Goal: Communication & Community: Answer question/provide support

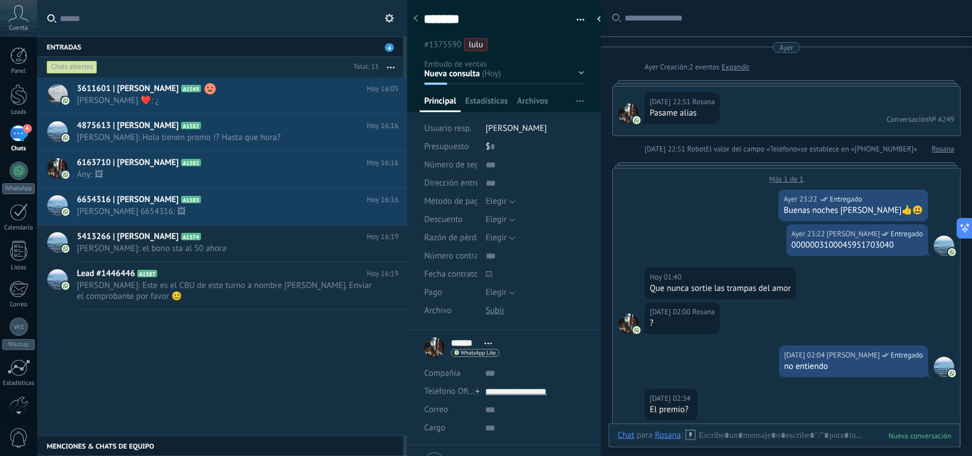
scroll to position [17, 0]
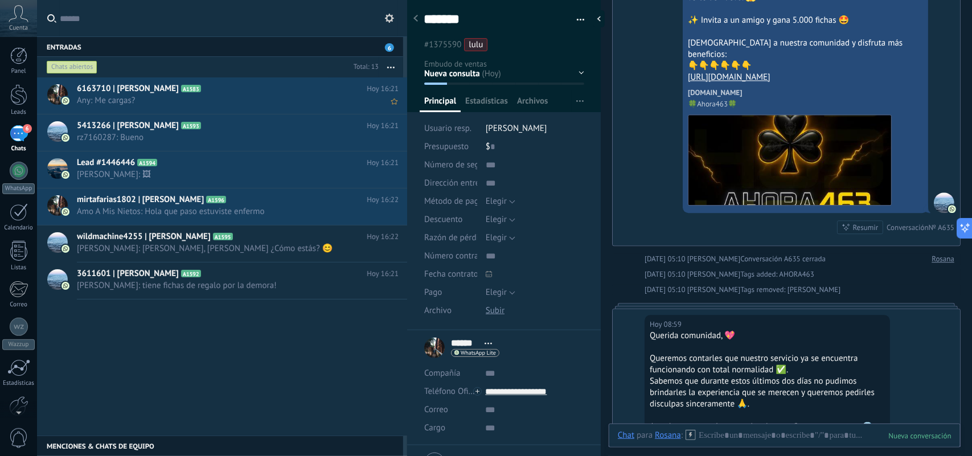
drag, startPoint x: 621, startPoint y: 195, endPoint x: 357, endPoint y: 100, distance: 280.4
click at [621, 195] on div "Hoy 05:10 Laura Ahora Entregado ¡Fichas cargadas! 🎉🍀 Te deseamos mucha suerte y…" at bounding box center [786, 103] width 347 height 286
click at [391, 64] on button "button" at bounding box center [391, 67] width 24 height 21
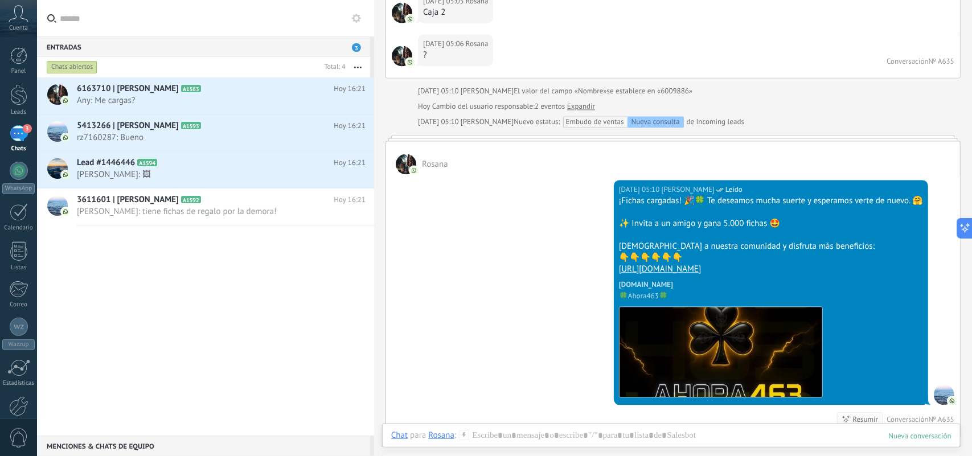
click at [359, 21] on use at bounding box center [356, 18] width 9 height 9
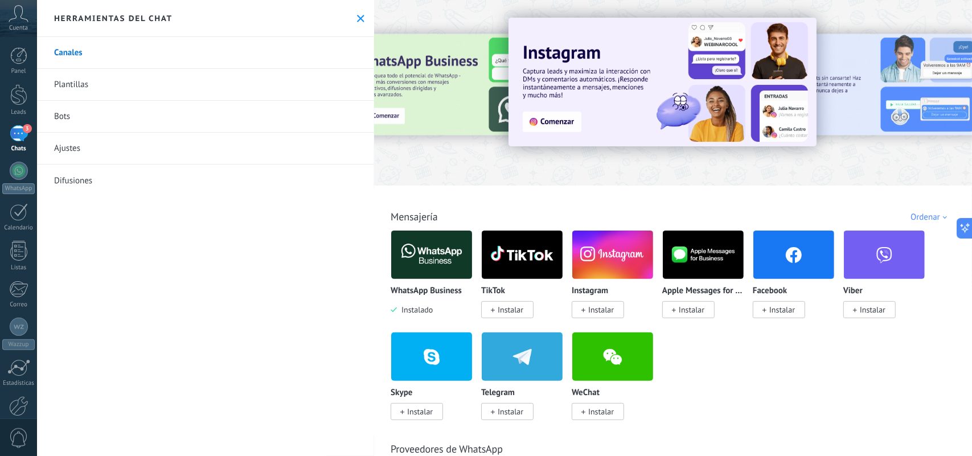
click at [359, 20] on use at bounding box center [360, 18] width 7 height 7
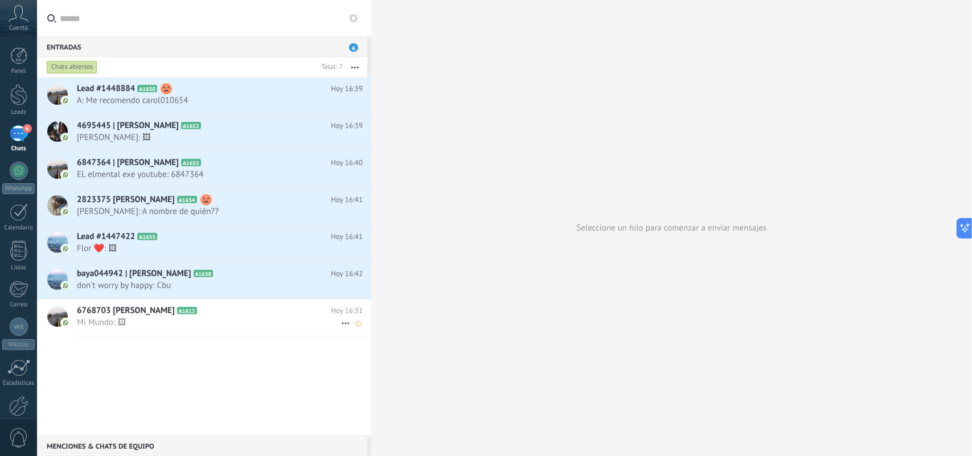
click at [292, 320] on span "Mi Mundo: 🖼" at bounding box center [209, 322] width 264 height 11
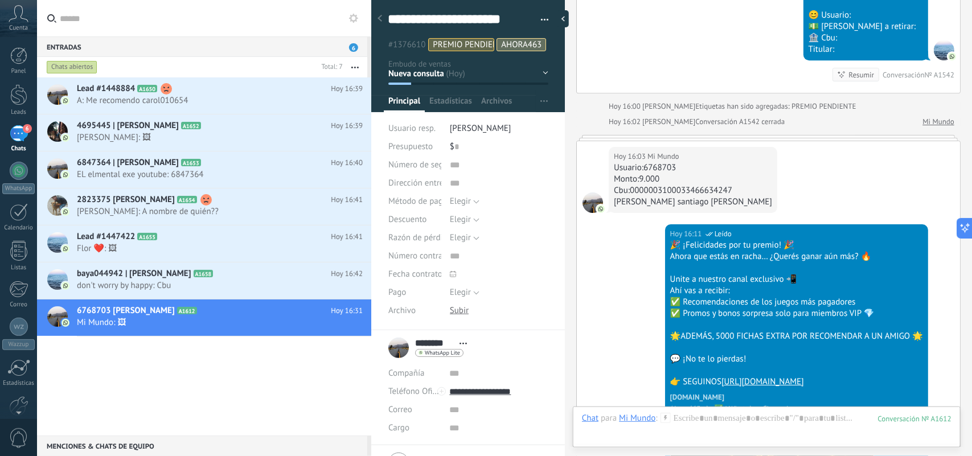
scroll to position [4299, 0]
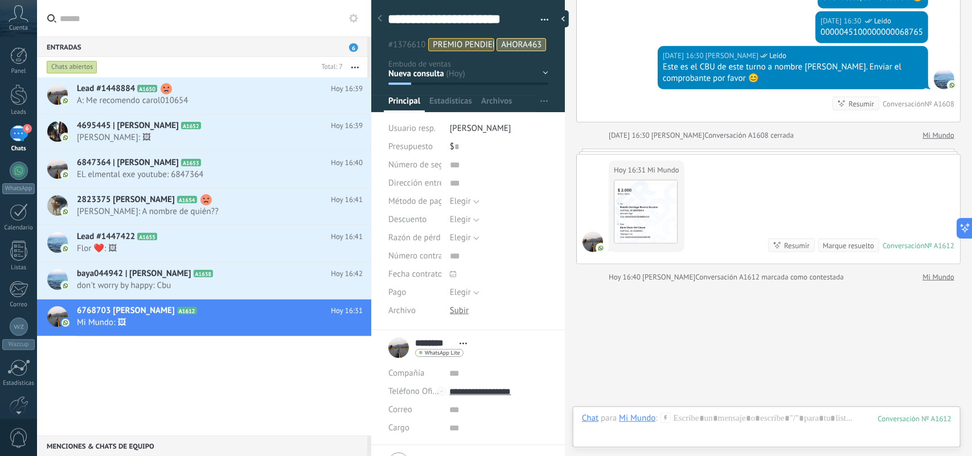
click at [238, 366] on div "Lead #1448884 A1650 [DATE] 16:39 A: Me recomendo carol010654 4695445 | [PERSON_…" at bounding box center [204, 256] width 334 height 358
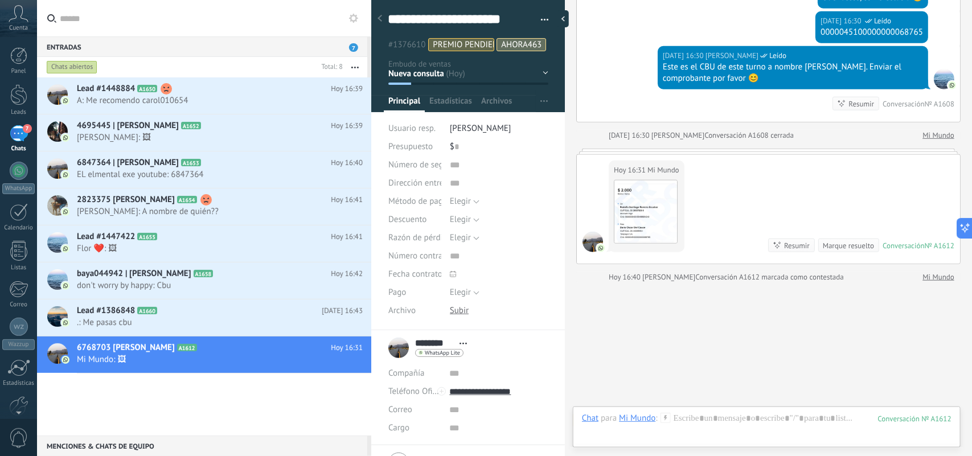
click at [22, 142] on div "7" at bounding box center [19, 133] width 18 height 17
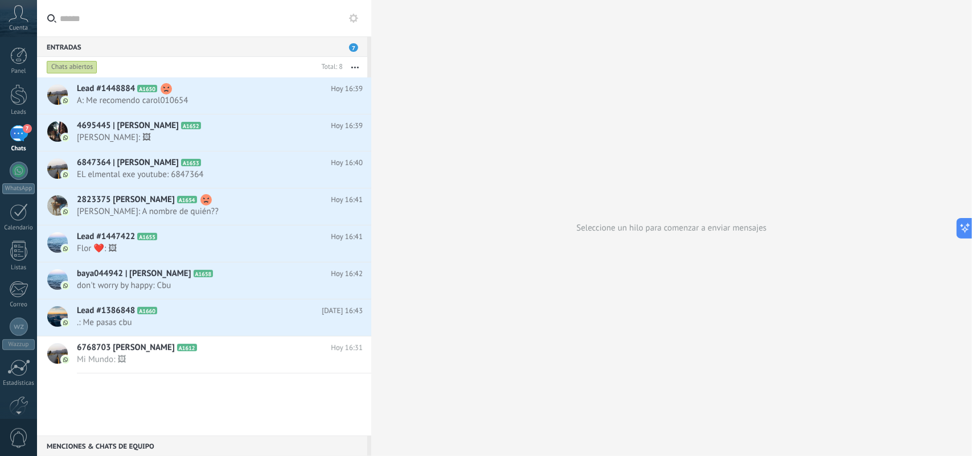
click at [357, 21] on icon at bounding box center [353, 18] width 9 height 9
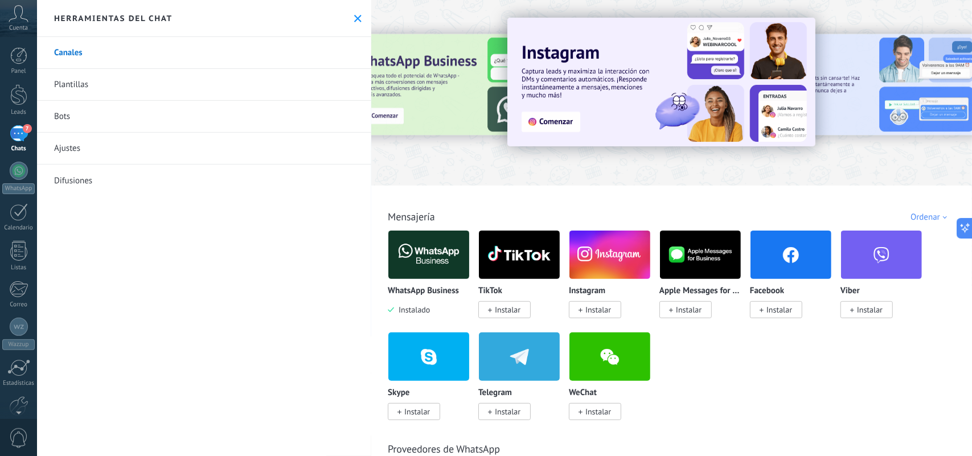
click at [354, 14] on button at bounding box center [358, 19] width 10 height 10
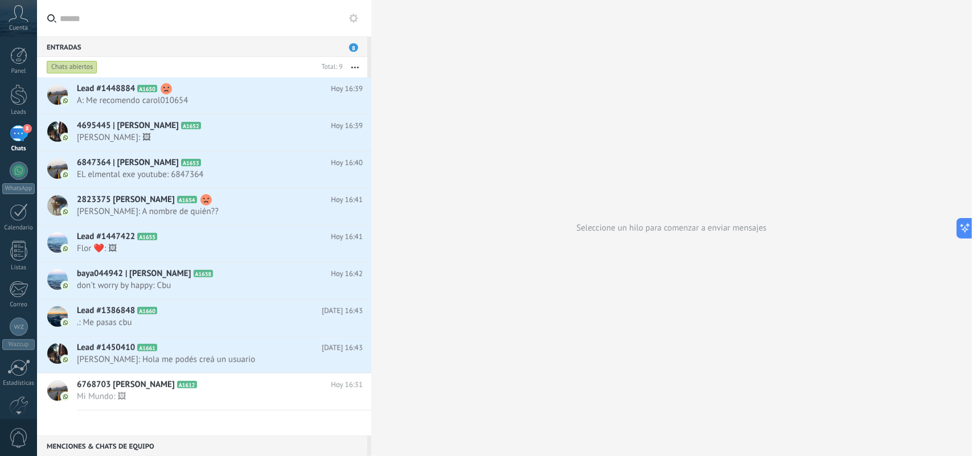
click at [27, 20] on use at bounding box center [18, 13] width 19 height 17
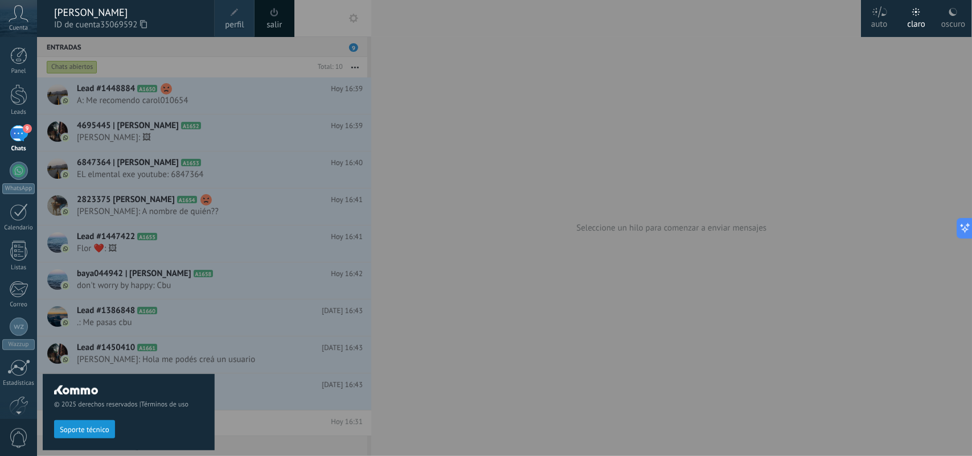
click at [884, 13] on icon at bounding box center [880, 11] width 16 height 11
click at [960, 9] on div "oscuro" at bounding box center [954, 22] width 24 height 30
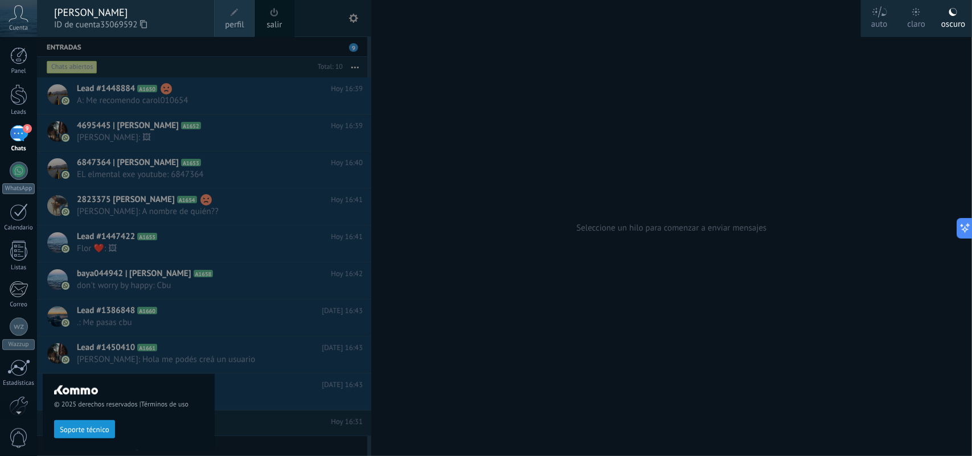
click at [531, 120] on div at bounding box center [523, 228] width 972 height 456
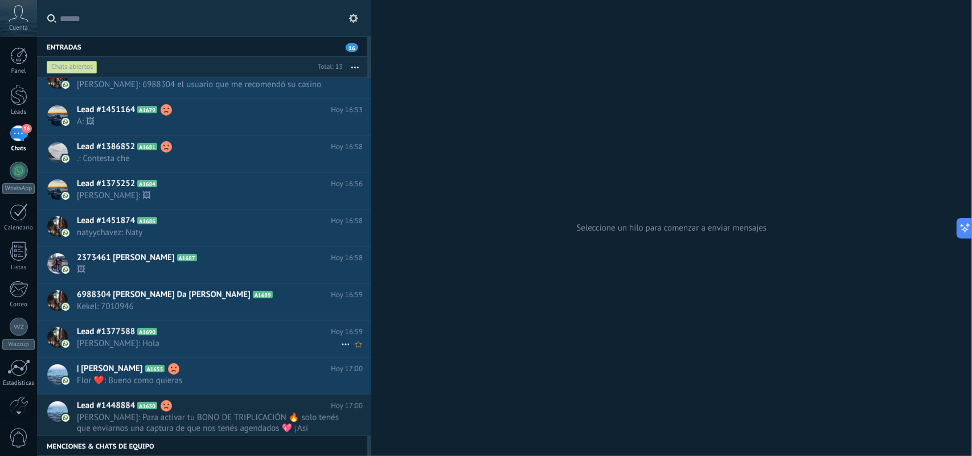
scroll to position [144, 0]
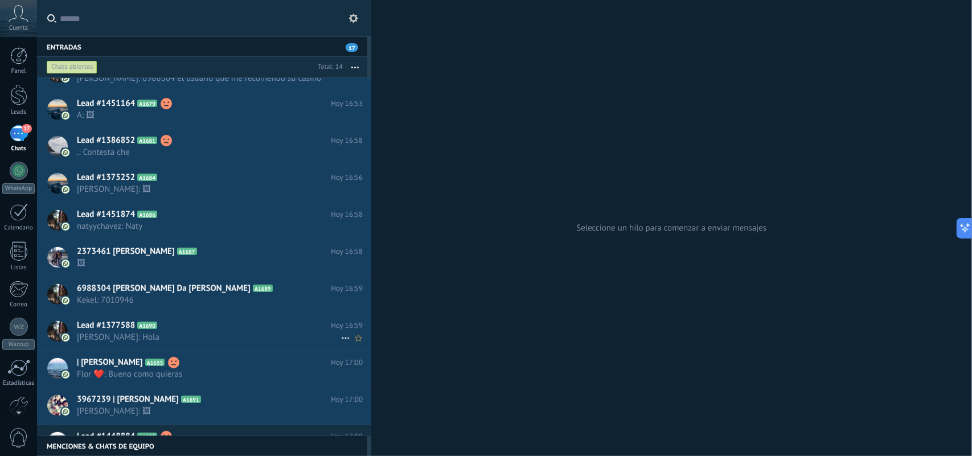
click at [239, 333] on span "[PERSON_NAME]: Hola" at bounding box center [209, 337] width 264 height 11
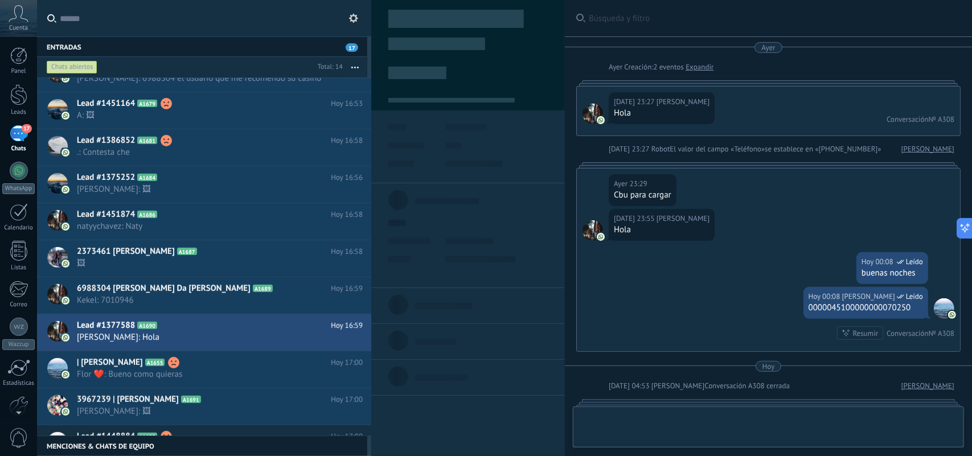
type textarea "**********"
